Goal: Task Accomplishment & Management: Use online tool/utility

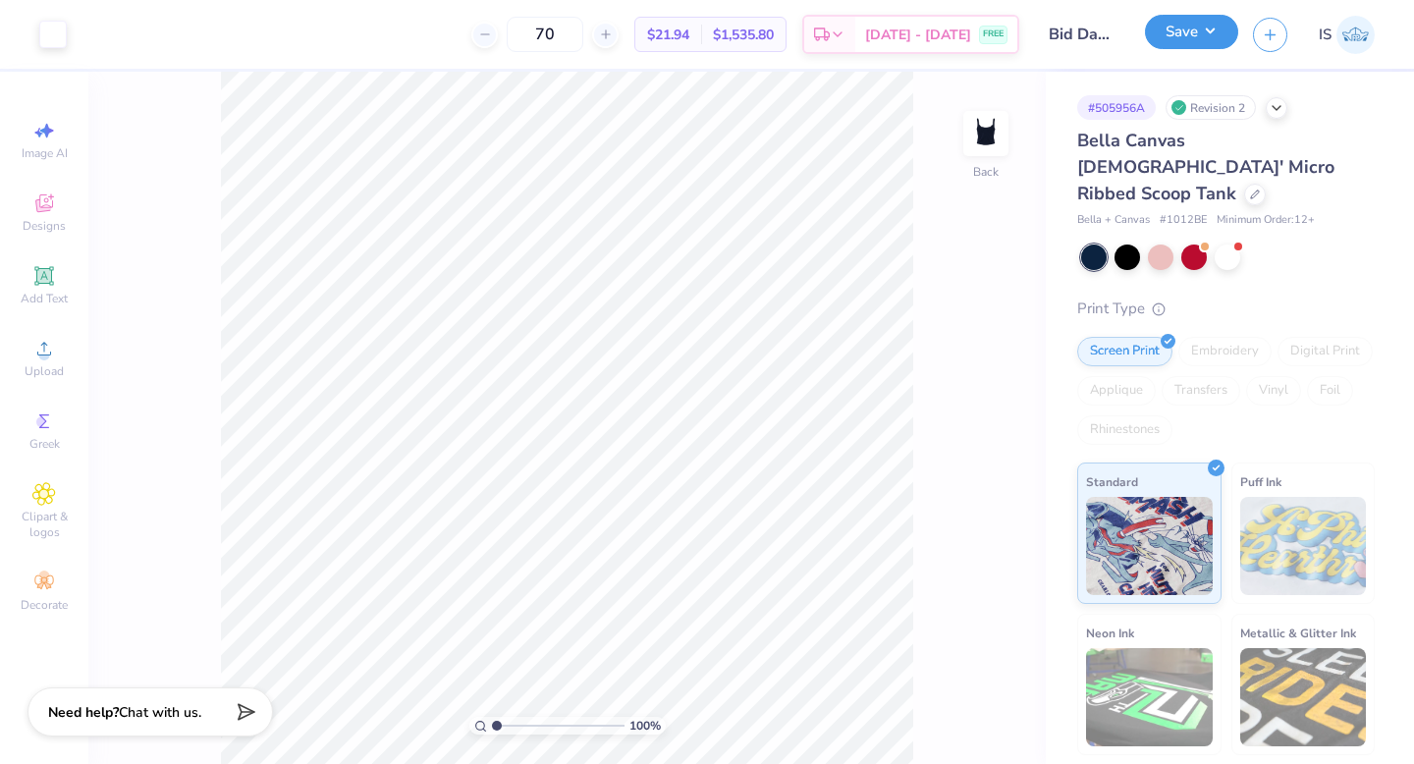
click at [1169, 28] on button "Save" at bounding box center [1191, 32] width 93 height 34
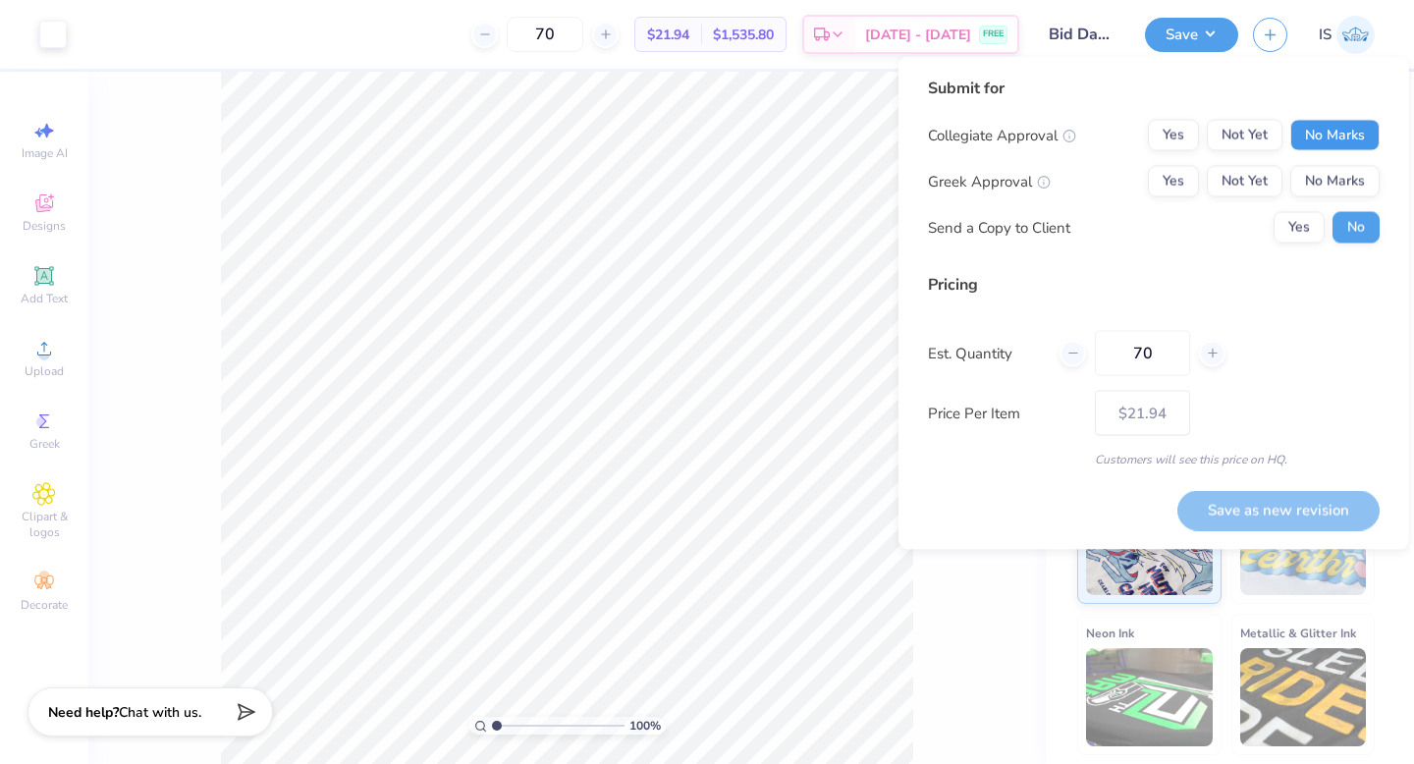
click at [1319, 125] on button "No Marks" at bounding box center [1334, 135] width 89 height 31
click at [1179, 183] on button "Yes" at bounding box center [1173, 181] width 51 height 31
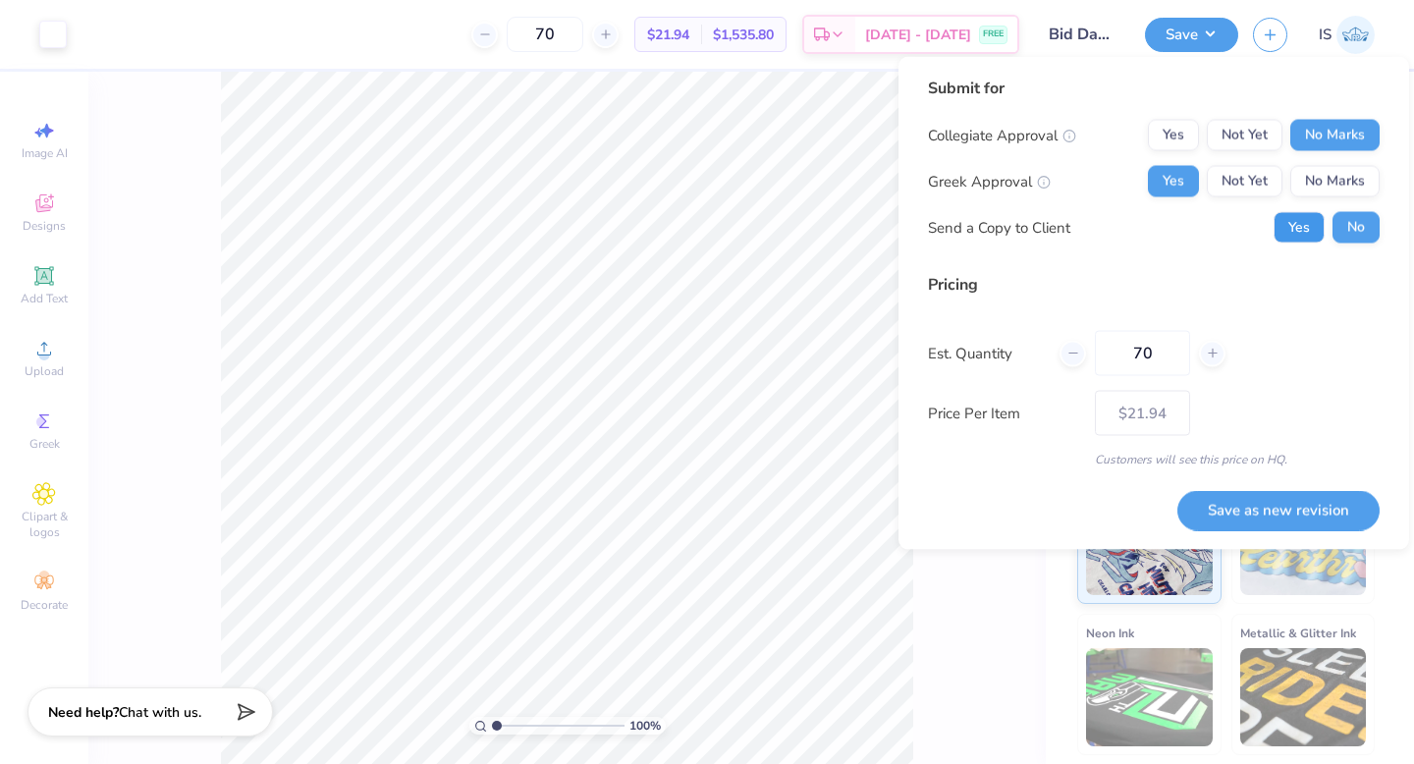
click at [1299, 218] on button "Yes" at bounding box center [1298, 227] width 51 height 31
click at [1158, 352] on input "70" at bounding box center [1142, 353] width 95 height 45
type input "7"
type input "0"
type input "065"
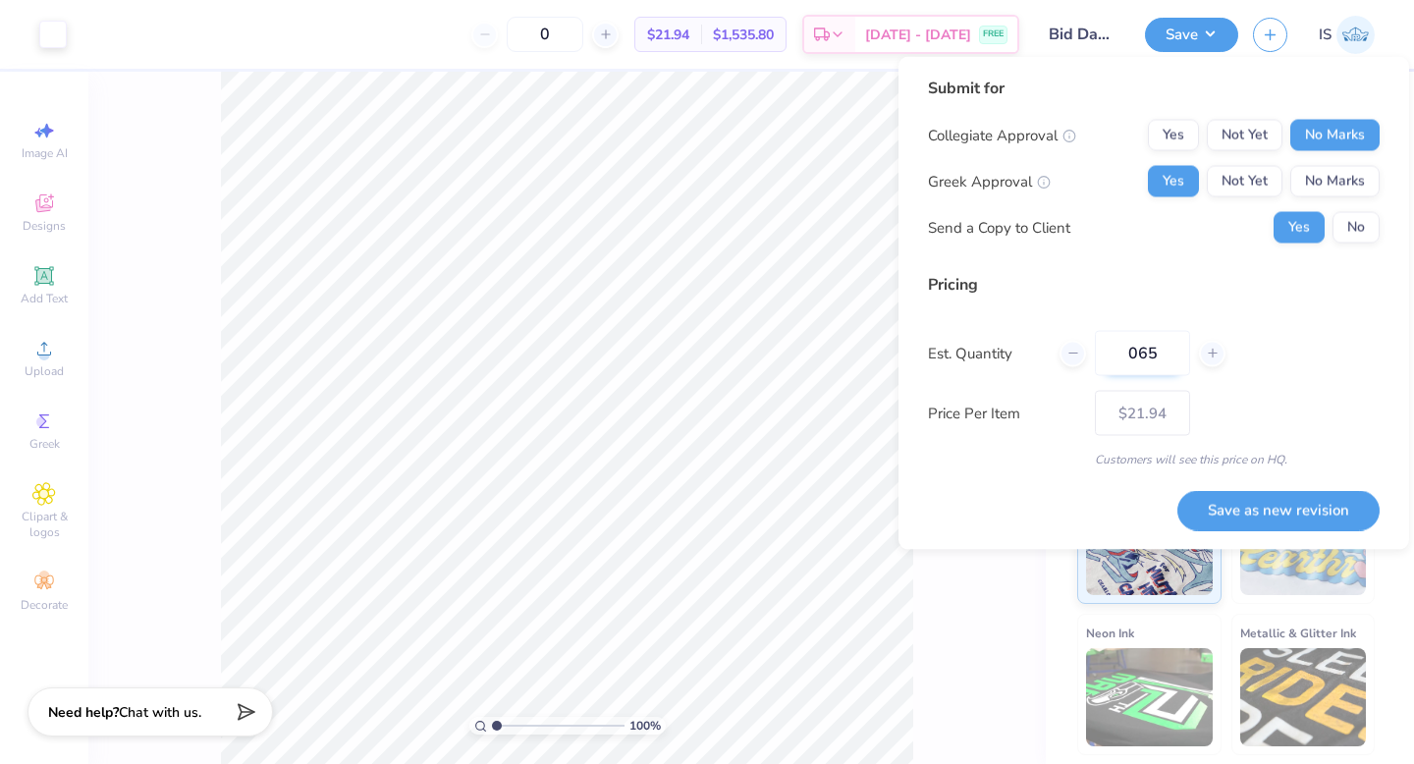
type input "65"
type input "$22.02"
click at [1281, 414] on div "Price Per Item $22.02" at bounding box center [1154, 413] width 452 height 45
click at [1138, 356] on input "065" at bounding box center [1142, 353] width 95 height 45
type input "65"
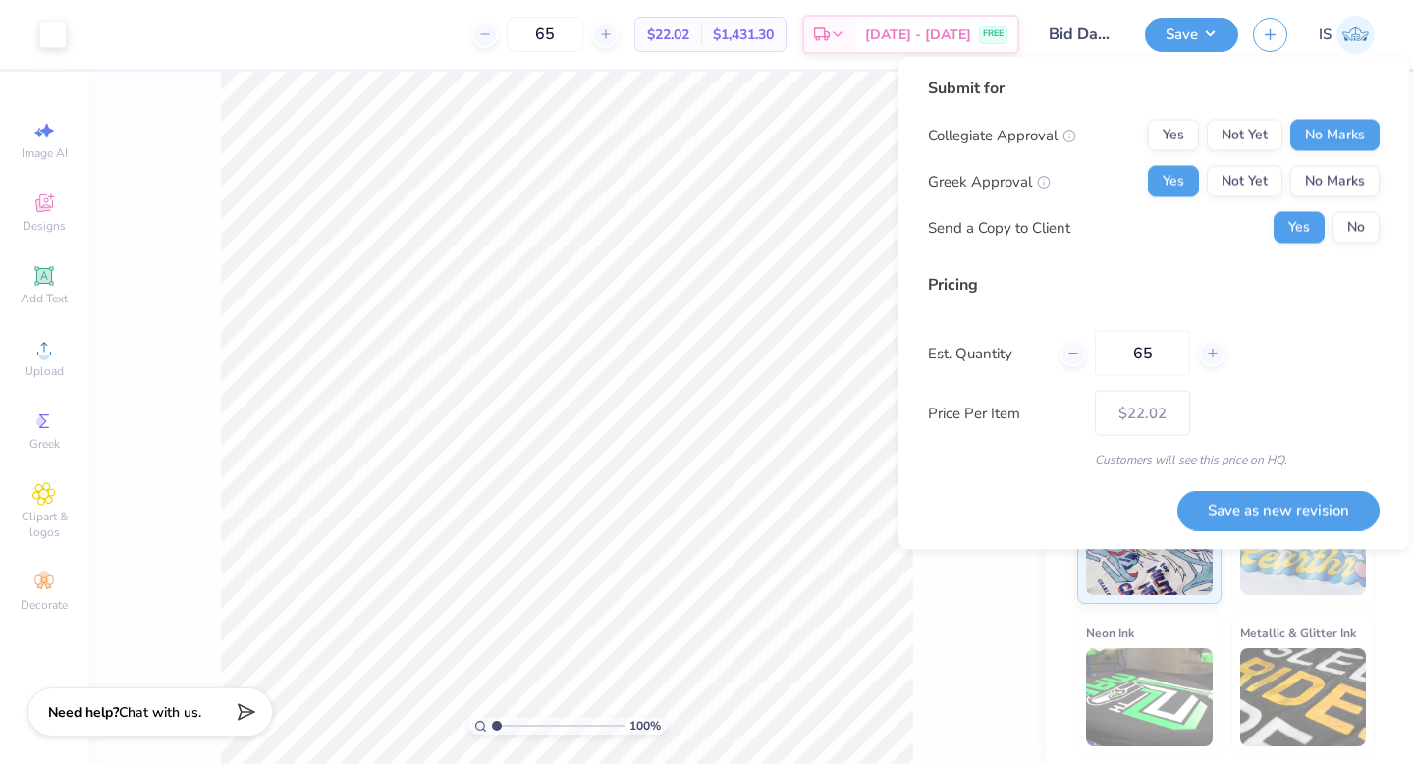
click at [1280, 431] on div "Price Per Item $22.02" at bounding box center [1154, 413] width 452 height 45
click at [1246, 513] on button "Save as new revision" at bounding box center [1278, 510] width 202 height 40
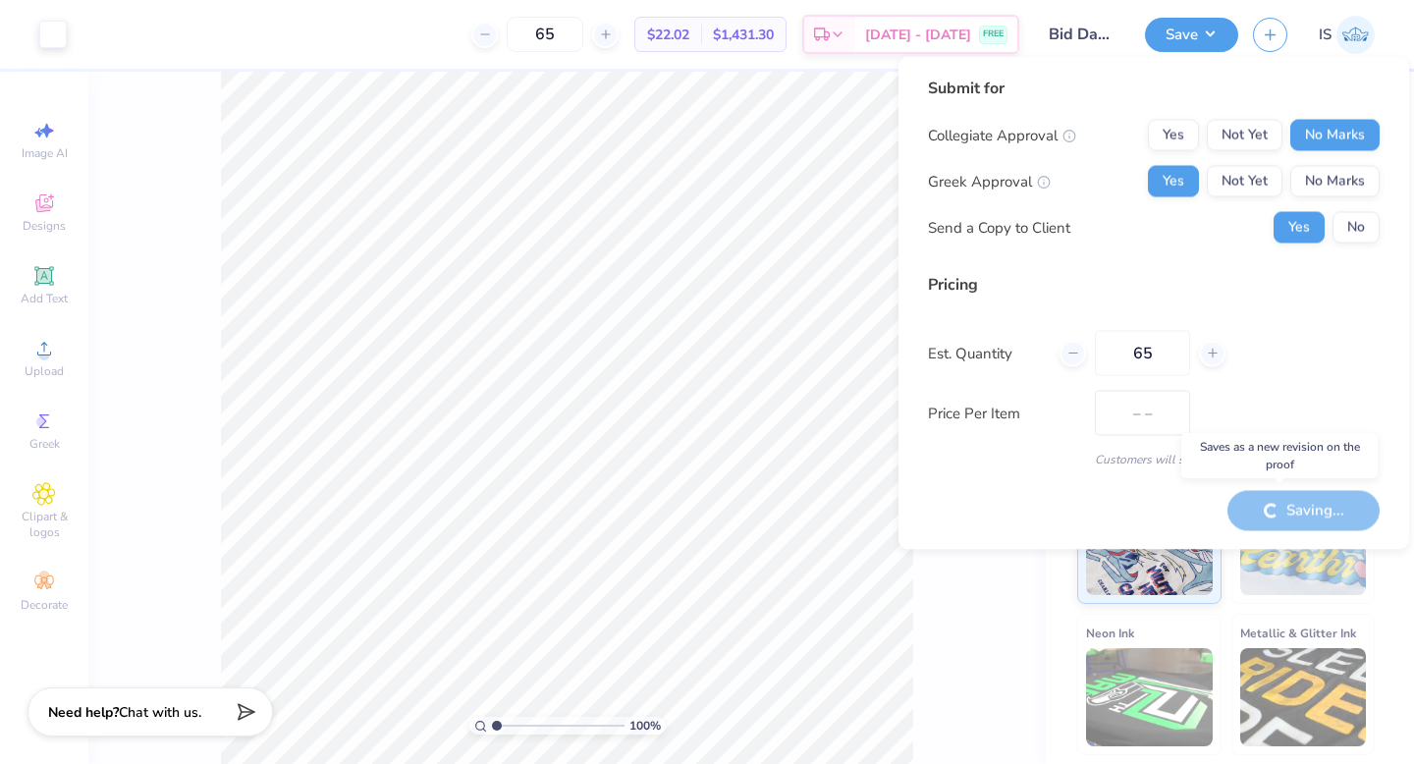
type input "$22.02"
